Goal: Obtain resource: Obtain resource

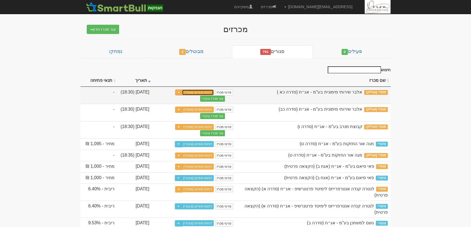
click at [207, 89] on link "דוחות סופיים (מוסדי)" at bounding box center [198, 92] width 32 height 6
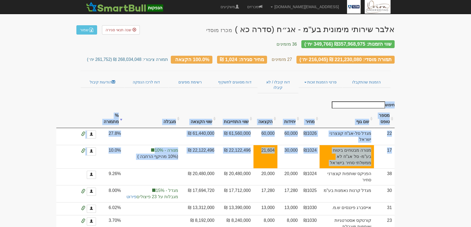
drag, startPoint x: 72, startPoint y: 175, endPoint x: 79, endPoint y: 163, distance: 13.5
